Goal: Task Accomplishment & Management: Use online tool/utility

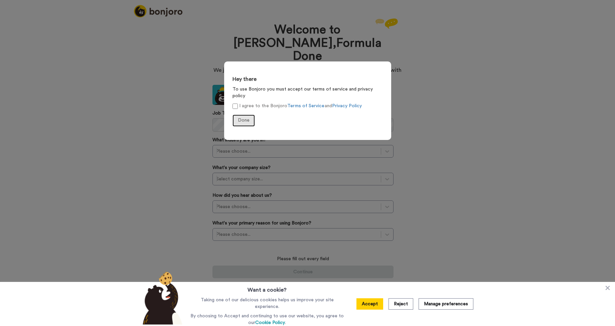
click at [243, 118] on span "Done" at bounding box center [244, 120] width 12 height 5
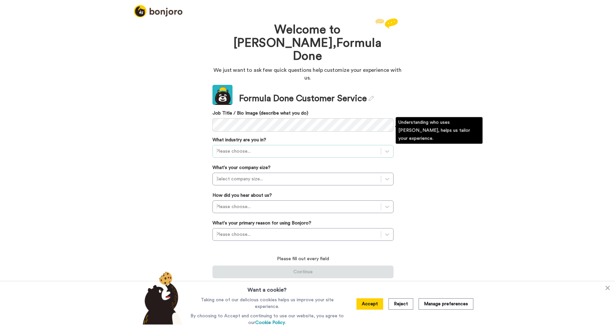
click at [245, 147] on div at bounding box center [296, 151] width 161 height 8
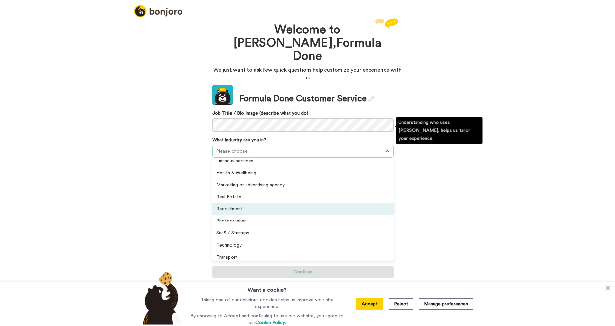
scroll to position [109, 0]
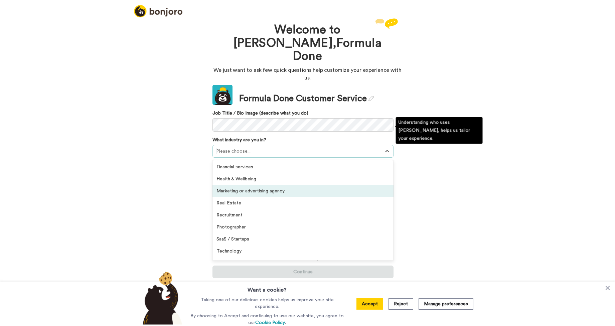
click at [246, 185] on div "Marketing or advertising agency" at bounding box center [302, 191] width 181 height 12
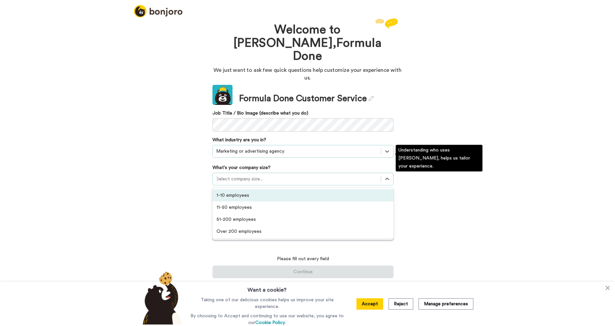
click at [249, 175] on div at bounding box center [296, 179] width 161 height 8
click at [240, 189] on div "1-10 employees" at bounding box center [302, 195] width 181 height 12
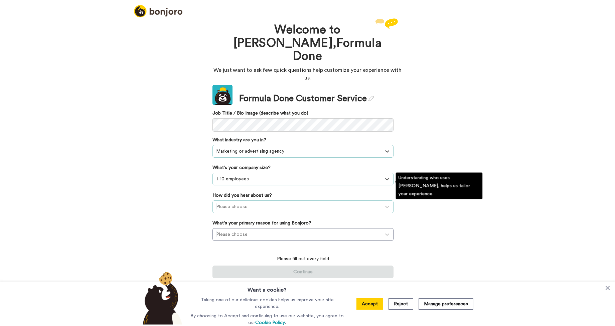
click at [235, 203] on div at bounding box center [296, 207] width 161 height 8
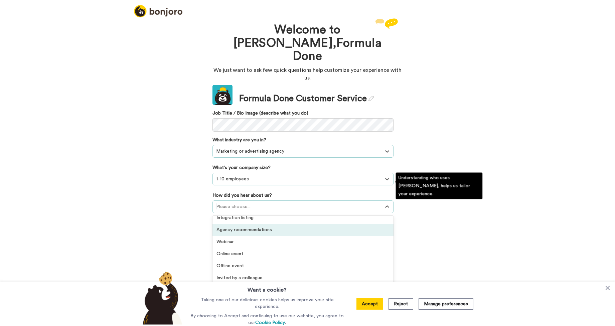
scroll to position [143, 0]
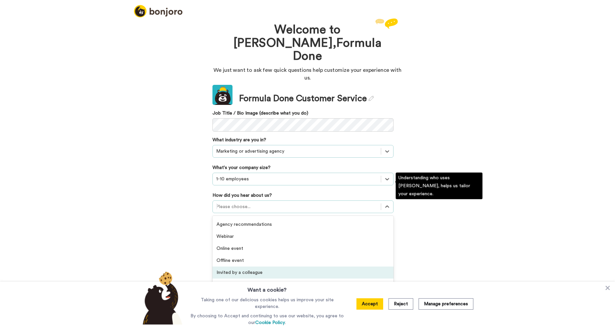
click at [249, 266] on div "Invited by a colleague" at bounding box center [302, 272] width 181 height 12
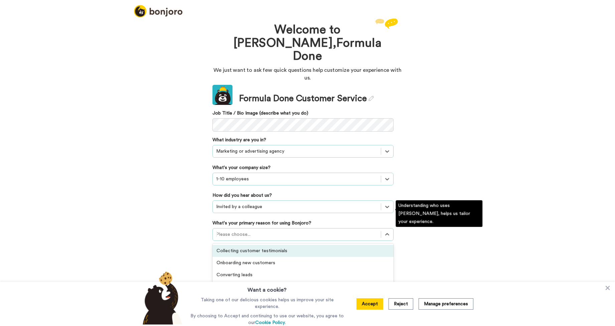
click at [236, 230] on div at bounding box center [296, 234] width 161 height 8
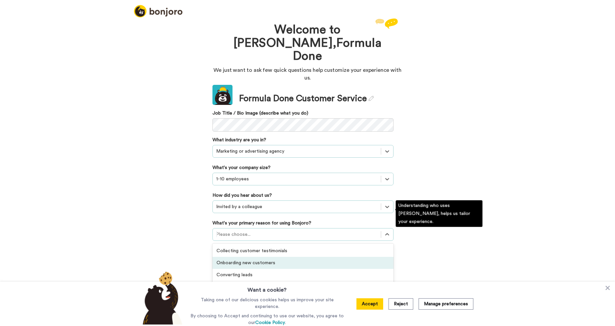
click at [265, 257] on div "Onboarding new customers" at bounding box center [302, 263] width 181 height 12
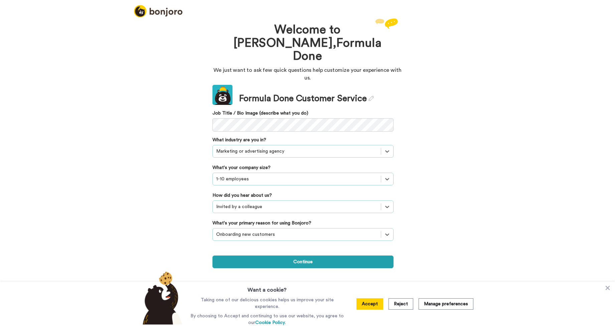
click at [264, 230] on div at bounding box center [296, 234] width 161 height 8
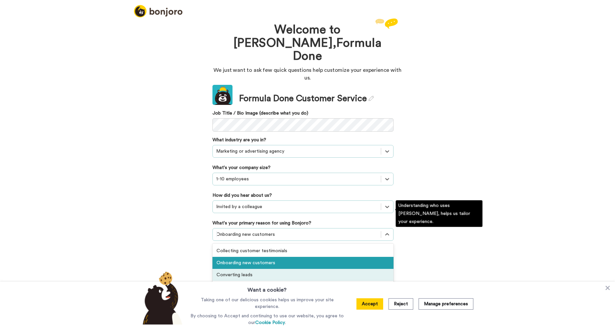
click at [243, 269] on div "Converting leads" at bounding box center [302, 275] width 181 height 12
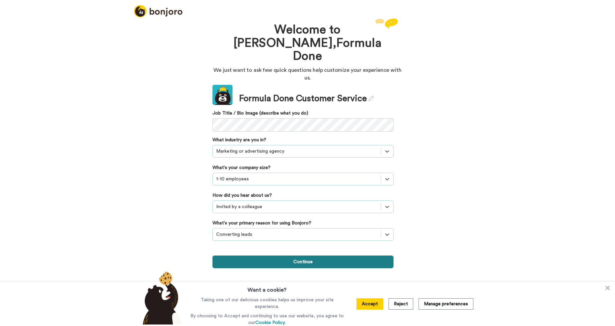
click at [258, 255] on button "Continue" at bounding box center [302, 261] width 181 height 13
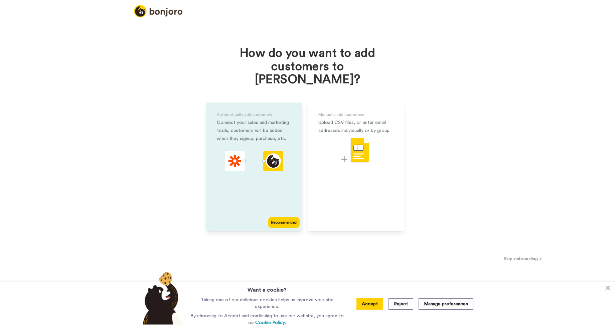
click at [279, 184] on div "Automatically add customers Connect your sales and marketing tools, customers w…" at bounding box center [254, 166] width 96 height 128
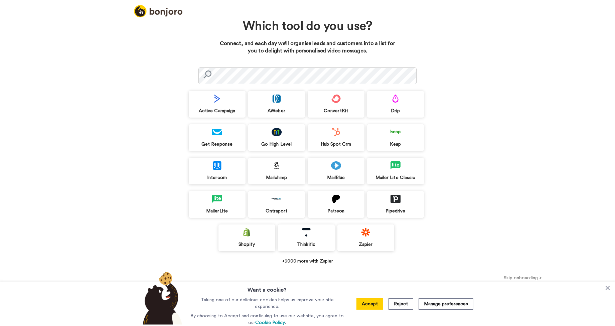
click at [392, 135] on img at bounding box center [395, 132] width 10 height 8
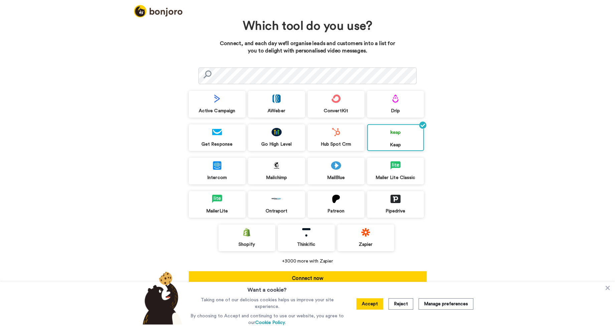
click at [277, 144] on div "Go High Level" at bounding box center [276, 144] width 57 height 6
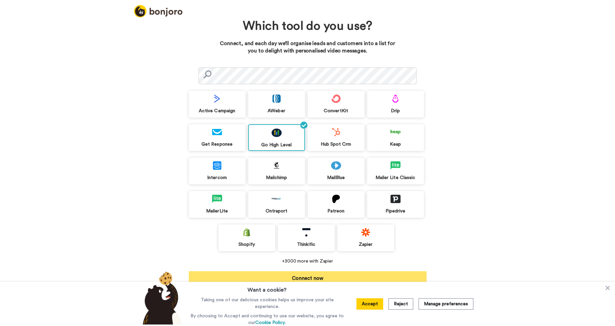
click at [339, 276] on button "Connect now" at bounding box center [308, 277] width 238 height 13
